Goal: Task Accomplishment & Management: Understand process/instructions

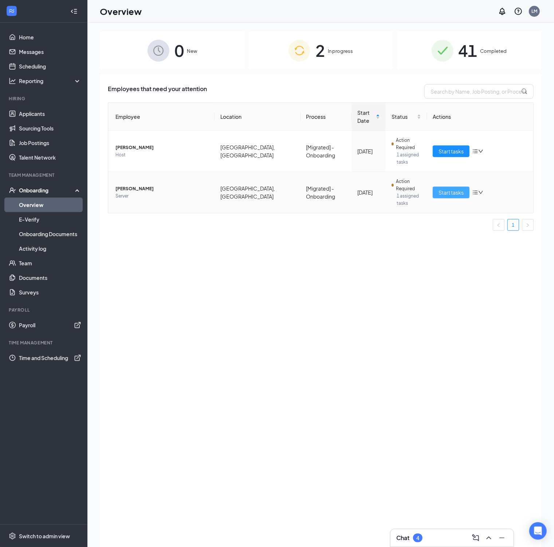
click at [453, 188] on span "Start tasks" at bounding box center [451, 192] width 25 height 8
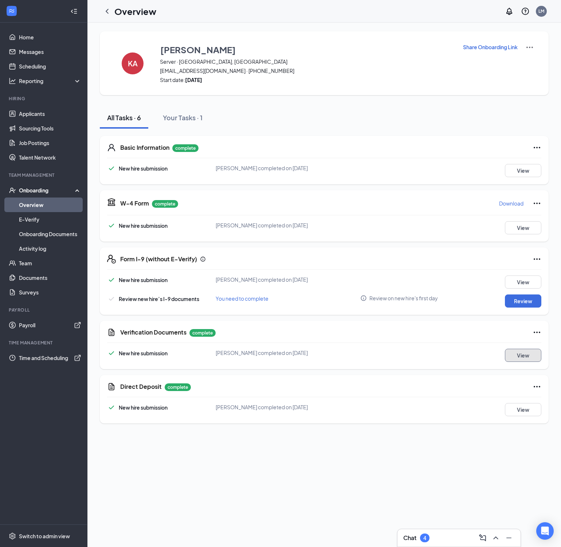
click at [527, 357] on button "View" at bounding box center [523, 355] width 36 height 13
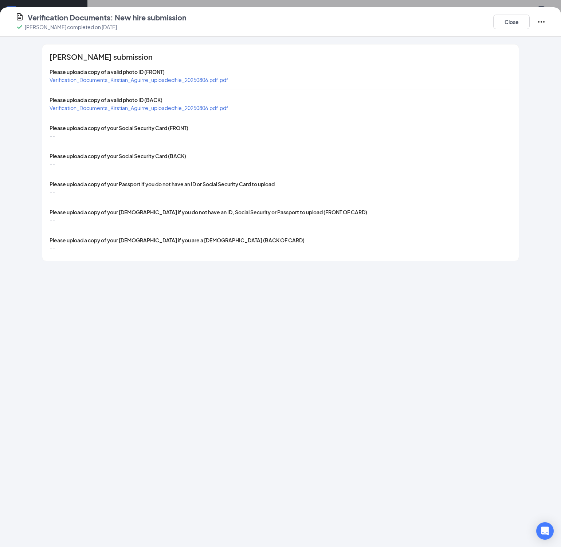
click at [226, 80] on span "Verification_Documents_Kirstian_Aguirre_uploadedfile_20250806.pdf.pdf" at bounding box center [139, 80] width 179 height 7
click at [213, 82] on span "Verification_Documents_Kirstian_Aguirre_uploadedfile_20250806.pdf.pdf" at bounding box center [139, 80] width 179 height 7
click at [171, 103] on div "Please upload a copy of a valid photo ID (BACK)" at bounding box center [281, 100] width 462 height 8
click at [171, 107] on span "Verification_Documents_Kirstian_Aguirre_uploadedfile_20250806.pdf.pdf" at bounding box center [139, 108] width 179 height 7
click at [506, 19] on button "Close" at bounding box center [511, 22] width 36 height 15
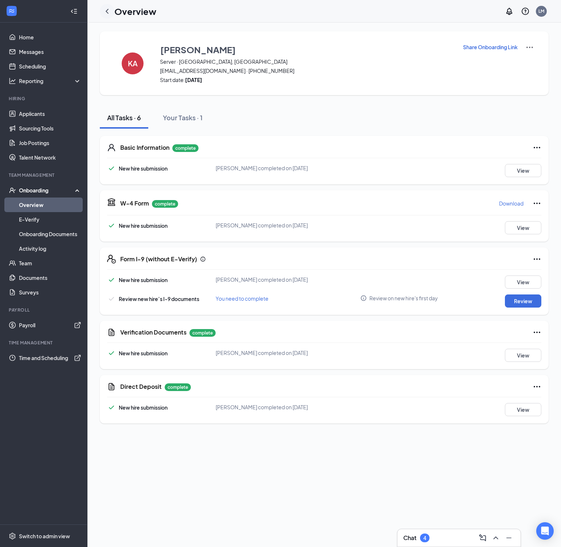
click at [110, 12] on icon "ChevronLeft" at bounding box center [107, 11] width 9 height 9
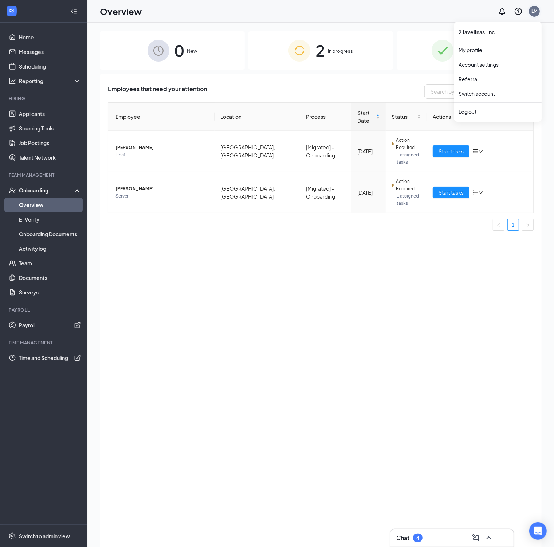
click at [538, 11] on div "LM" at bounding box center [534, 11] width 11 height 11
click at [495, 90] on link "Switch account" at bounding box center [477, 93] width 36 height 7
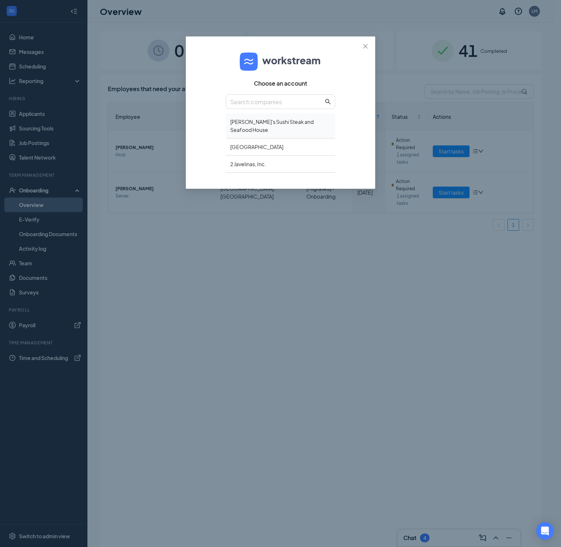
click at [270, 124] on div "Sunny's Sushi Steak and Seafood House" at bounding box center [280, 125] width 109 height 25
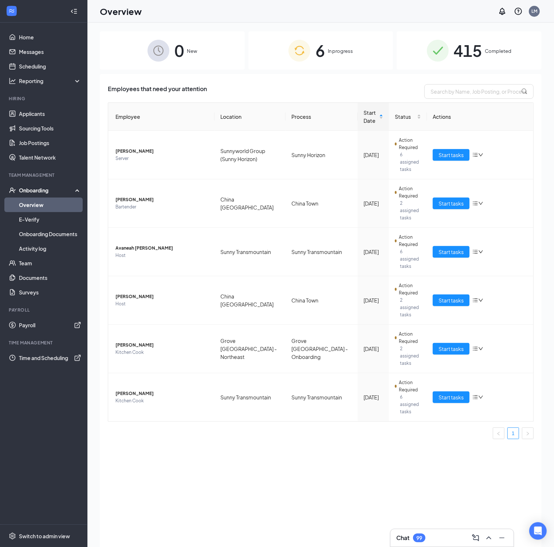
click at [352, 449] on div "Employees that need your attention Employee Location Process Start Date Status …" at bounding box center [321, 319] width 442 height 491
click at [363, 445] on div "Employees that need your attention Employee Location Process Start Date Status …" at bounding box center [321, 319] width 442 height 491
click at [397, 462] on div "Employees that need your attention Employee Location Process Start Date Status …" at bounding box center [321, 319] width 442 height 491
click at [438, 246] on button "Start tasks" at bounding box center [451, 252] width 37 height 12
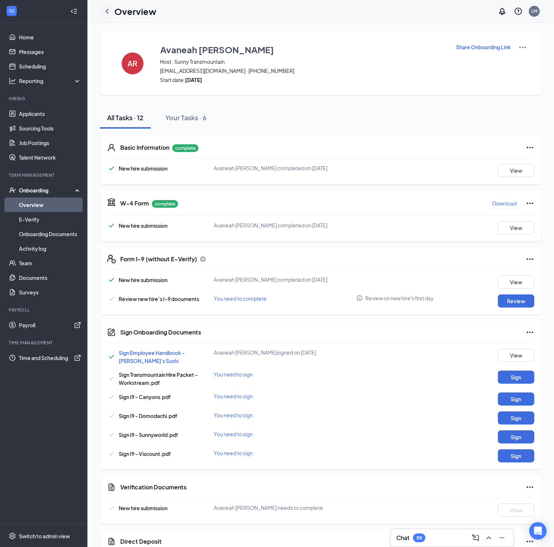
click at [109, 9] on icon "ChevronLeft" at bounding box center [107, 11] width 9 height 9
